Goal: Transaction & Acquisition: Purchase product/service

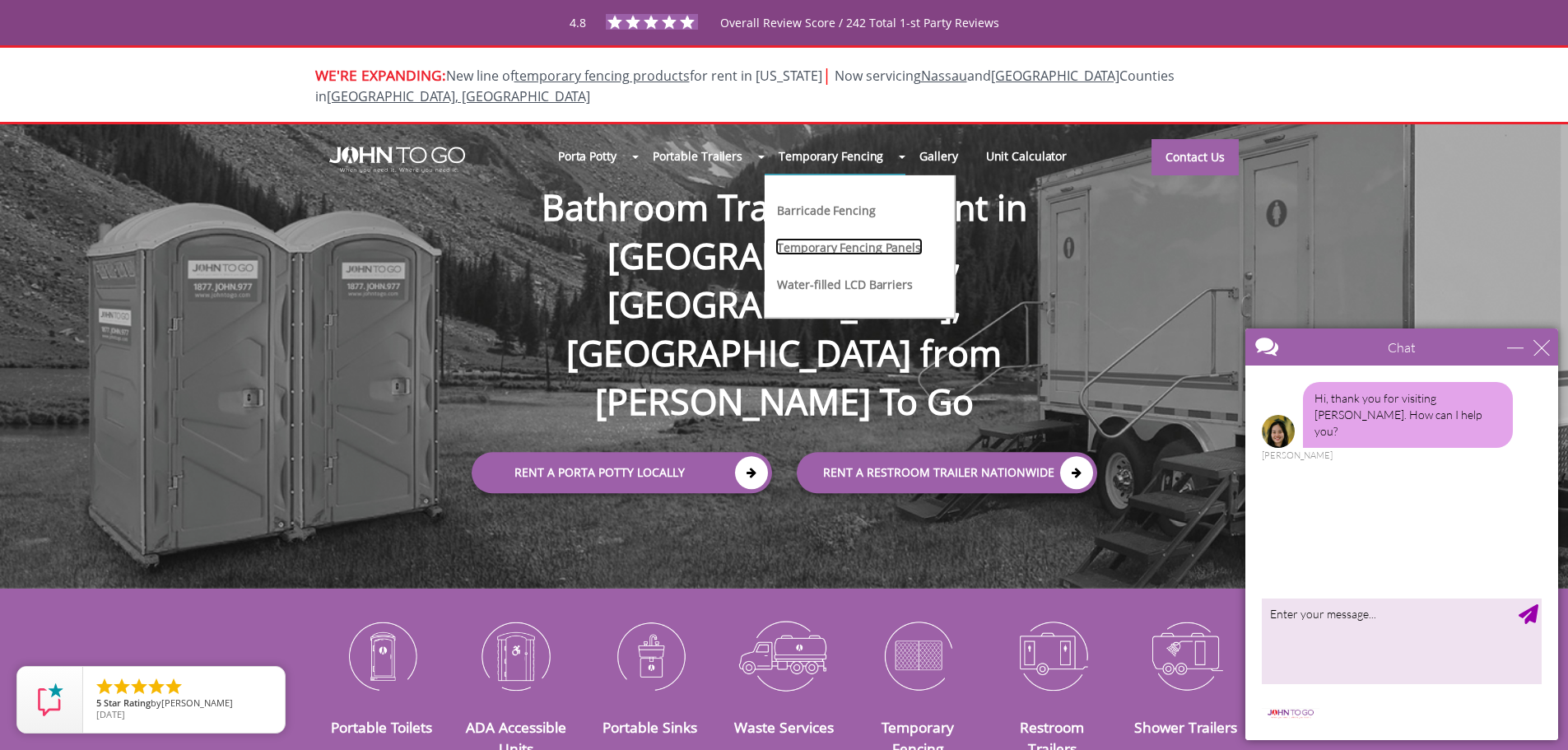
click at [842, 238] on link "Temporary Fencing Panels" at bounding box center [848, 246] width 147 height 18
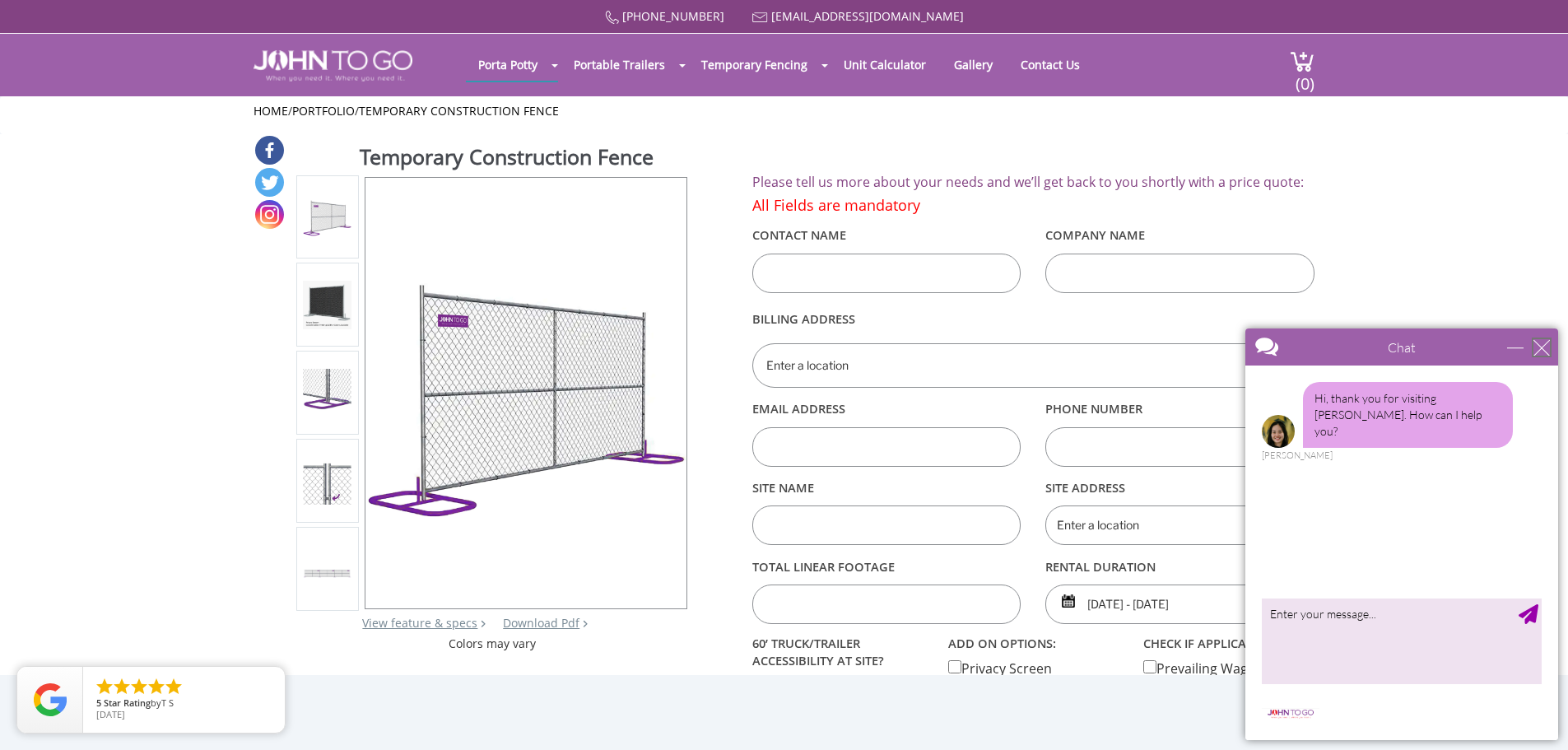
click at [1546, 350] on div "close" at bounding box center [1542, 347] width 17 height 17
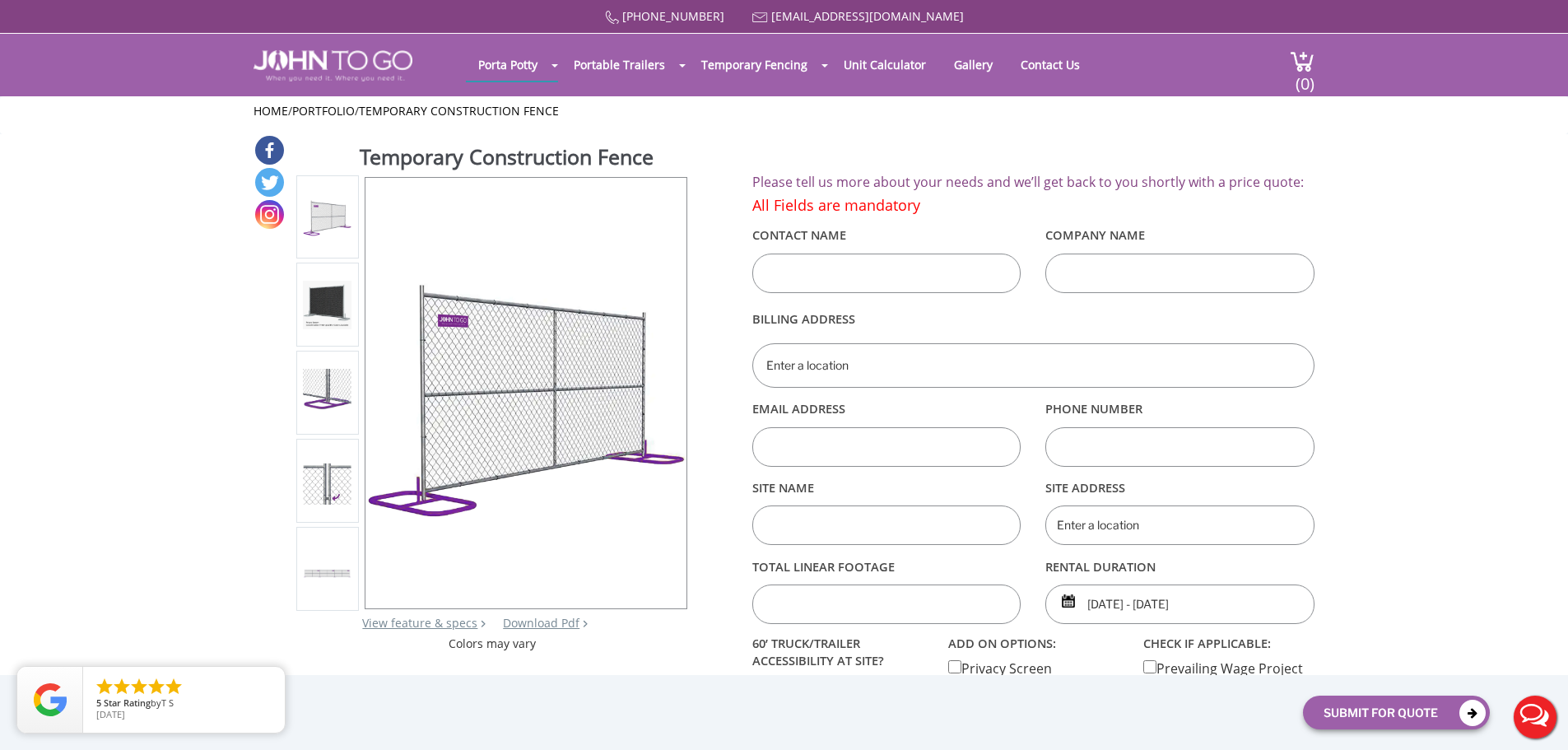
click at [326, 407] on img at bounding box center [327, 393] width 49 height 48
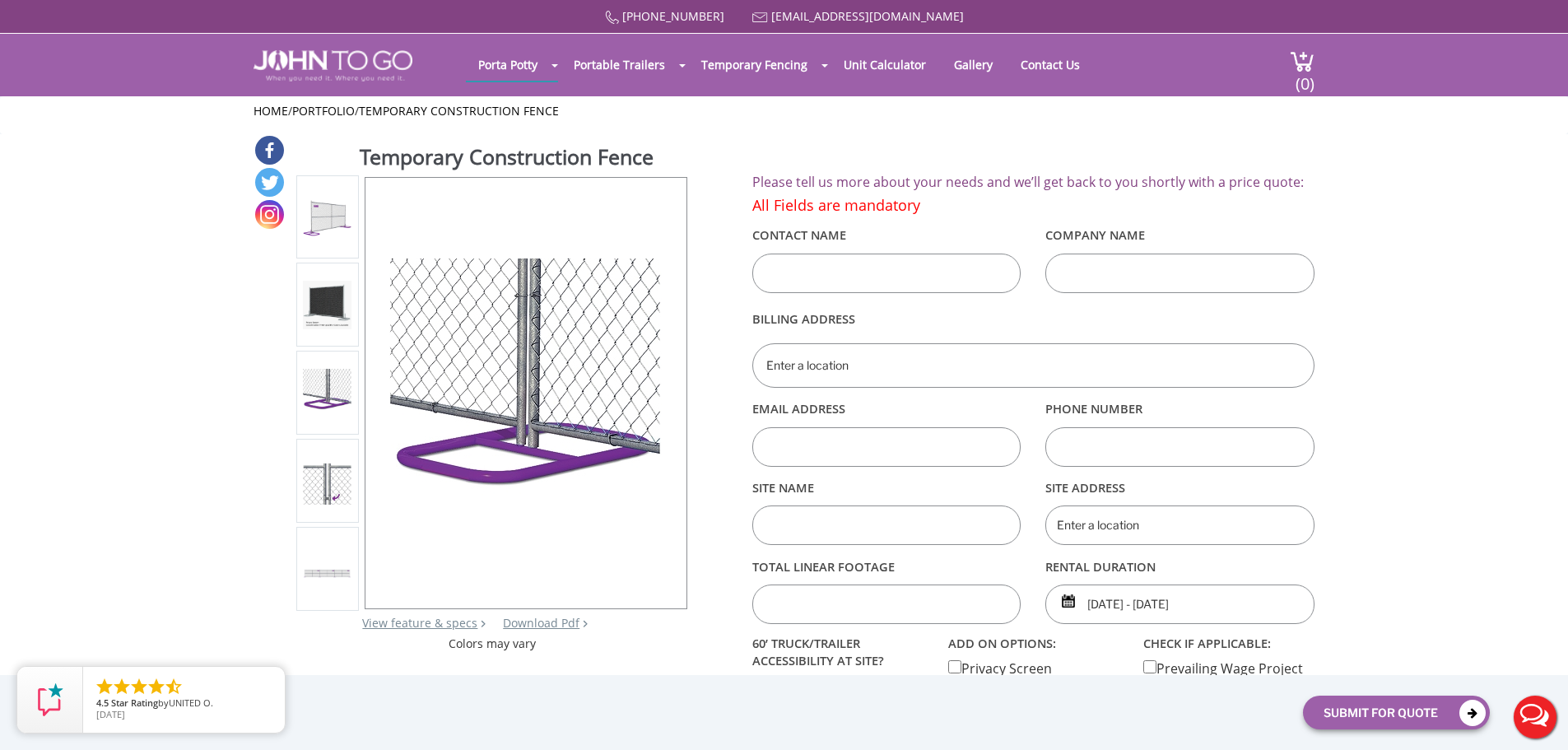
click at [314, 473] on img at bounding box center [327, 481] width 49 height 48
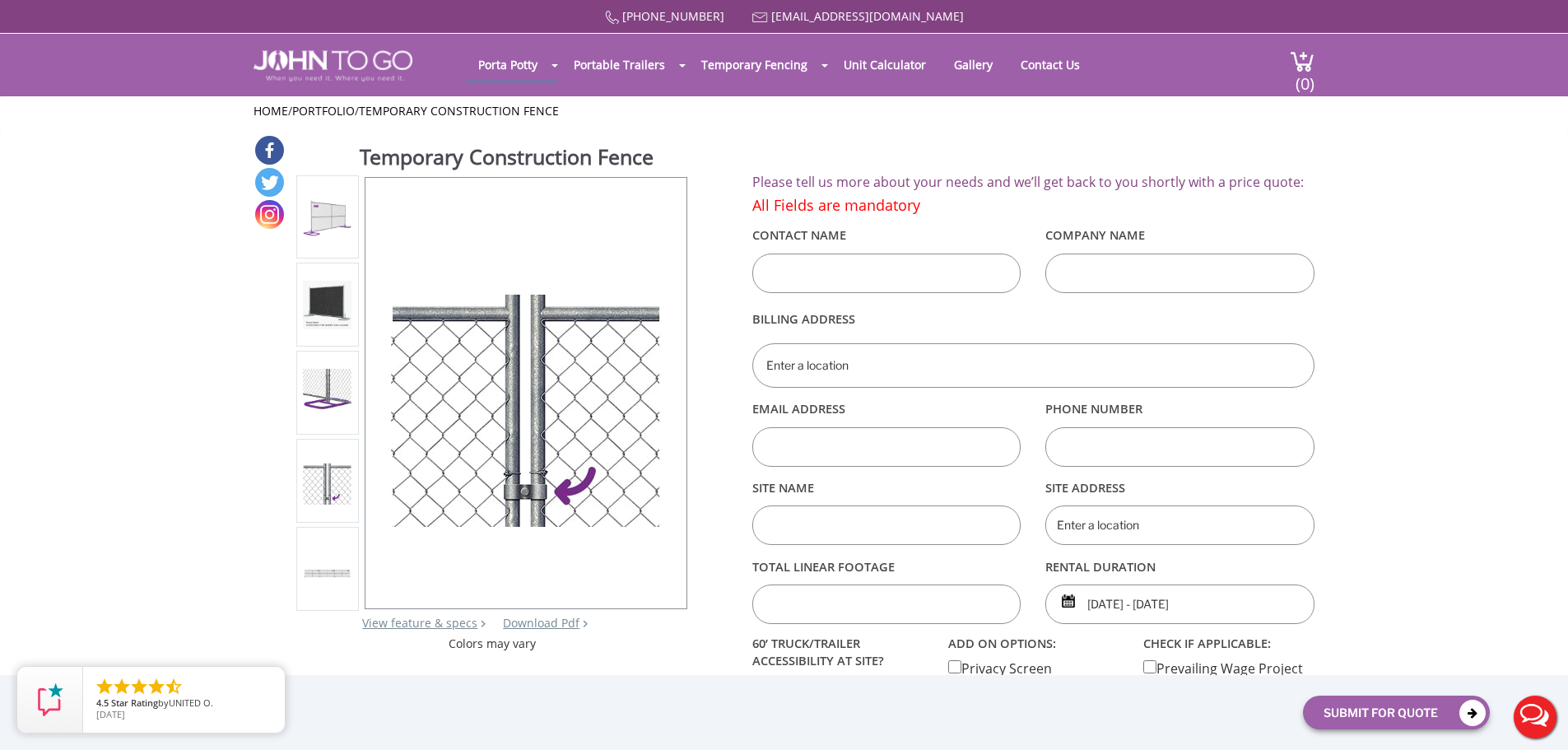
click at [308, 420] on div at bounding box center [327, 393] width 49 height 69
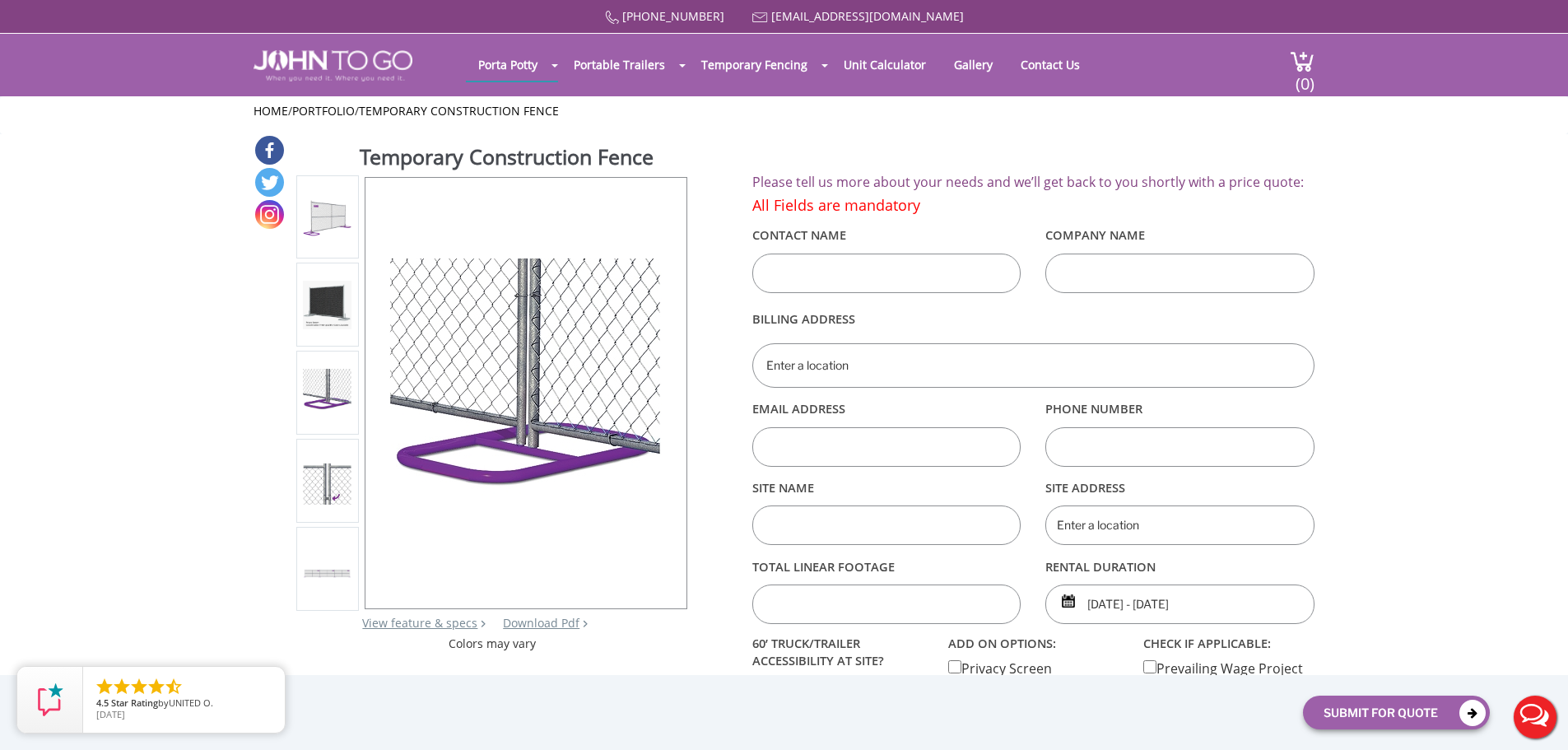
click at [305, 349] on ul at bounding box center [328, 393] width 64 height 436
click at [322, 285] on img at bounding box center [327, 305] width 49 height 49
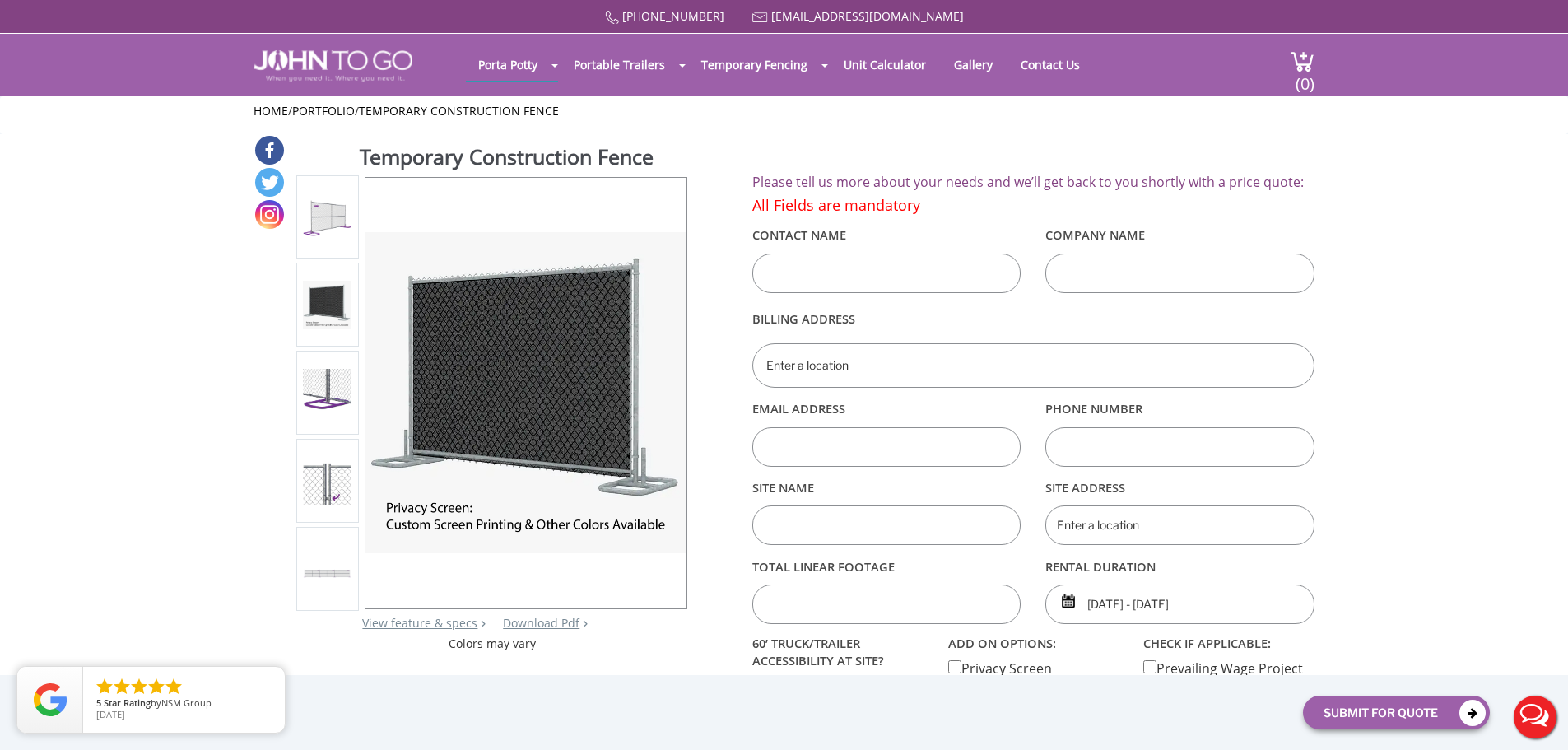
click at [335, 217] on img at bounding box center [327, 216] width 49 height 49
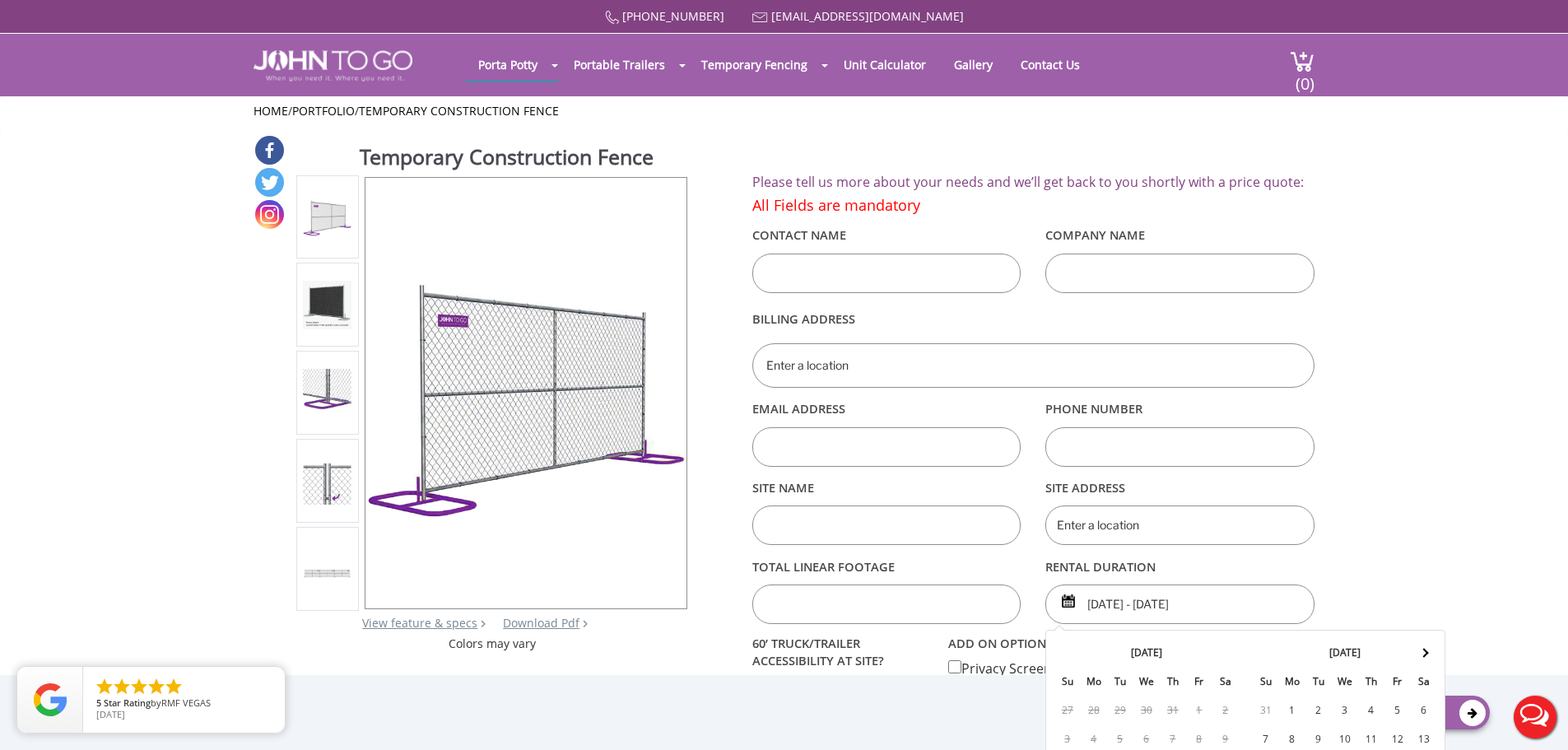
click at [1112, 602] on input "08/12/2025 - 08/12/2025" at bounding box center [1180, 604] width 269 height 40
click at [1142, 606] on input "08/12/2025 - 08/12/2025" at bounding box center [1180, 604] width 269 height 40
